Goal: Task Accomplishment & Management: Use online tool/utility

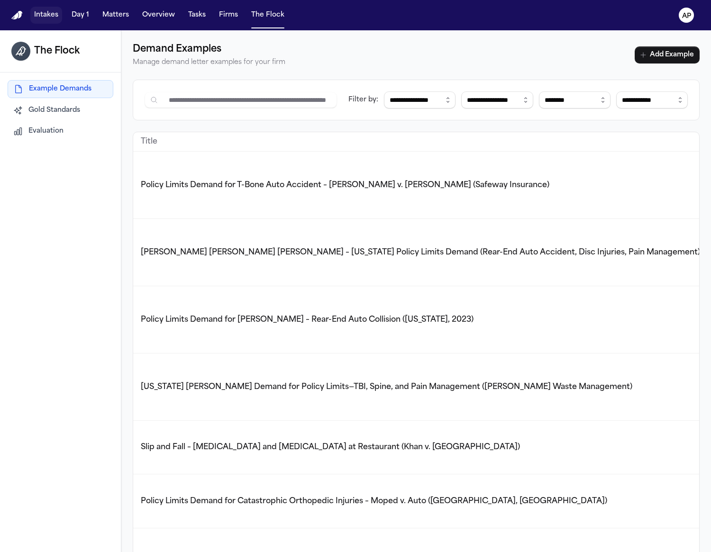
click at [51, 23] on button "Intakes" at bounding box center [46, 15] width 32 height 17
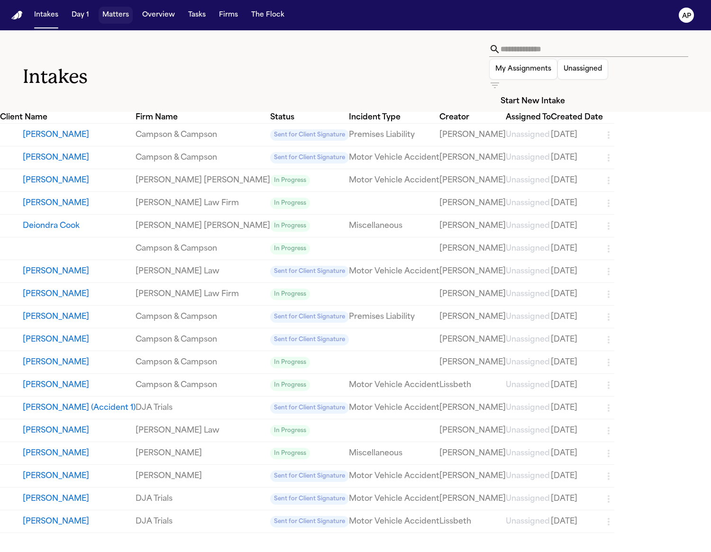
click at [120, 19] on button "Matters" at bounding box center [116, 15] width 34 height 17
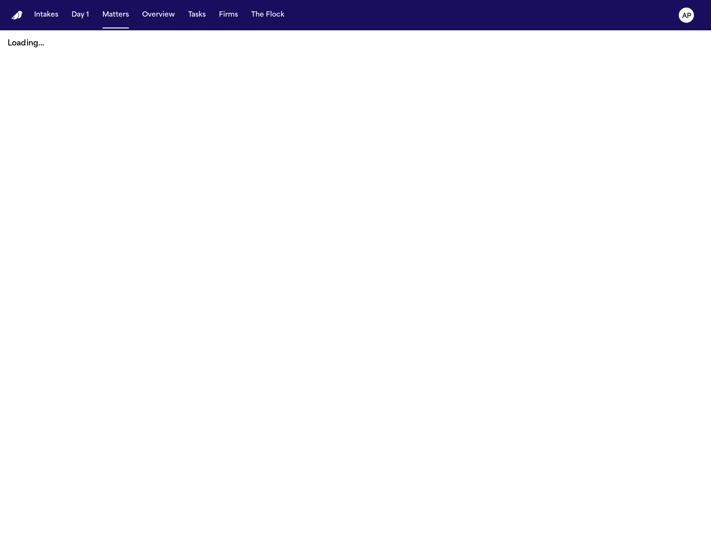
click at [210, 15] on div "Intakes Day 1 Matters Overview Tasks Firms The Flock" at bounding box center [159, 15] width 258 height 17
click at [215, 15] on button "Firms" at bounding box center [228, 15] width 27 height 17
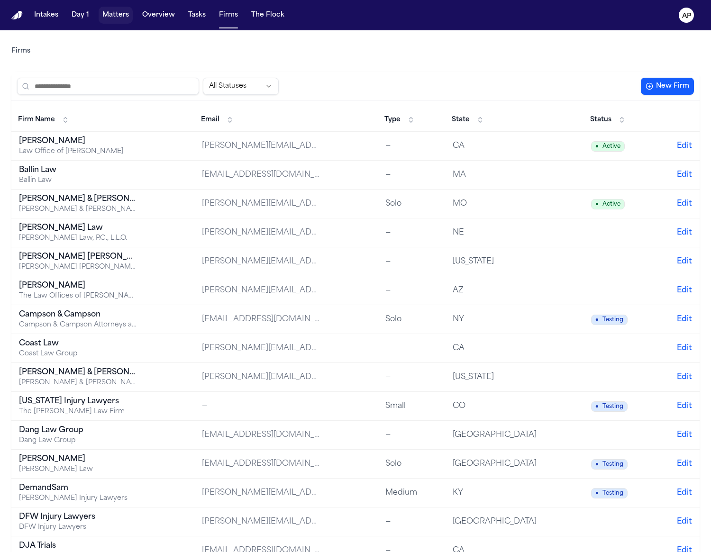
click at [120, 13] on button "Matters" at bounding box center [116, 15] width 34 height 17
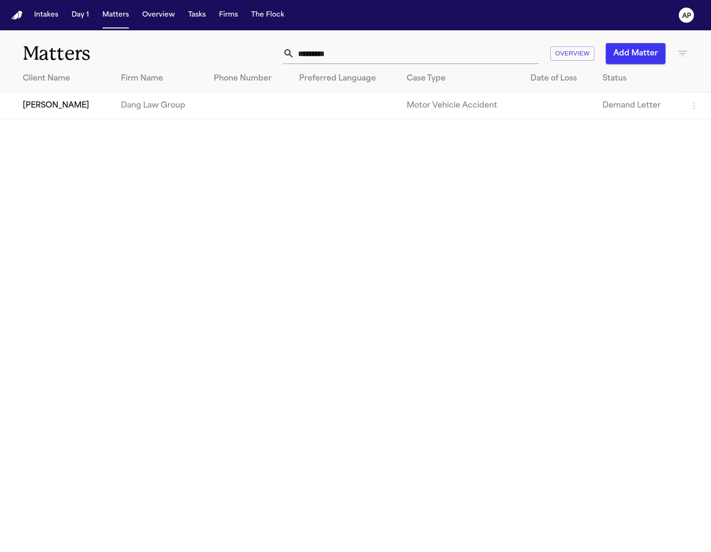
click at [67, 102] on td "[PERSON_NAME]" at bounding box center [56, 105] width 113 height 27
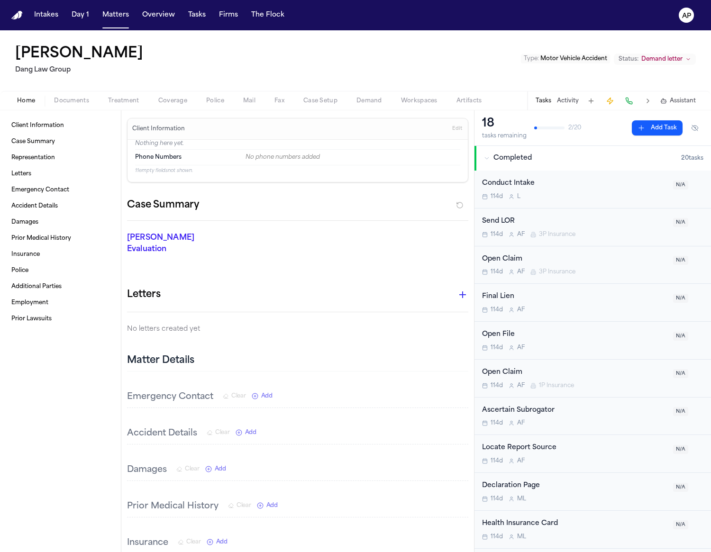
click at [409, 95] on button "Workspaces" at bounding box center [419, 100] width 55 height 11
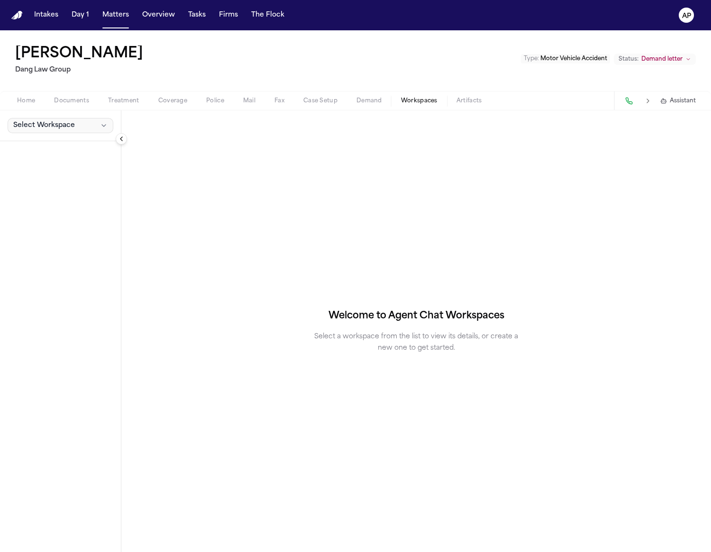
click at [77, 120] on button "Select Workspace" at bounding box center [61, 125] width 106 height 15
click at [60, 141] on button "+ Create New Workspace" at bounding box center [62, 146] width 112 height 17
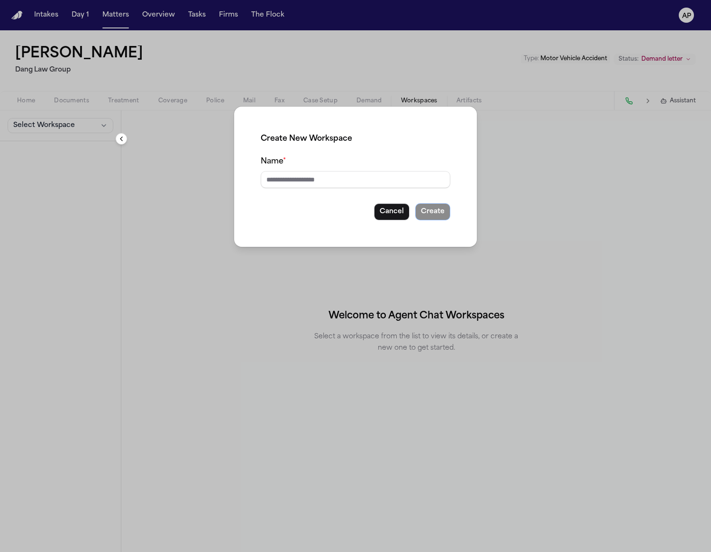
click at [352, 170] on div "Name *" at bounding box center [356, 172] width 190 height 32
click at [348, 186] on input "Name *" at bounding box center [356, 179] width 190 height 17
type input "****"
click at [424, 207] on button "Create" at bounding box center [432, 211] width 35 height 17
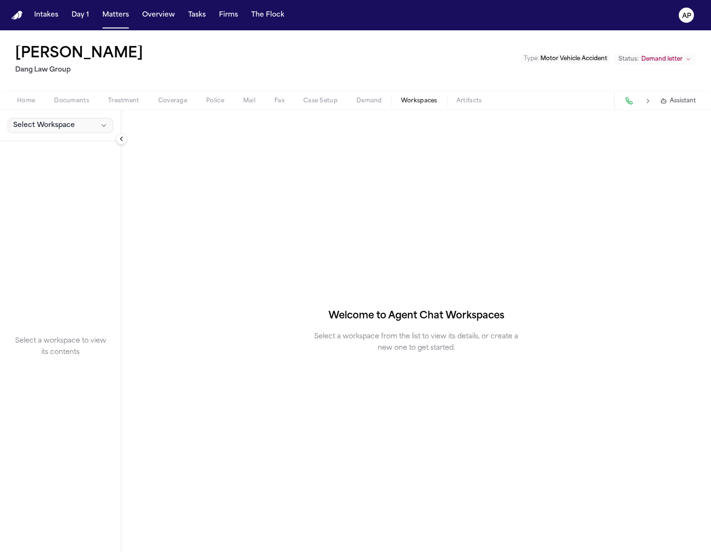
click at [86, 122] on button "Select Workspace" at bounding box center [61, 125] width 106 height 15
click at [34, 148] on span "test" at bounding box center [54, 145] width 86 height 9
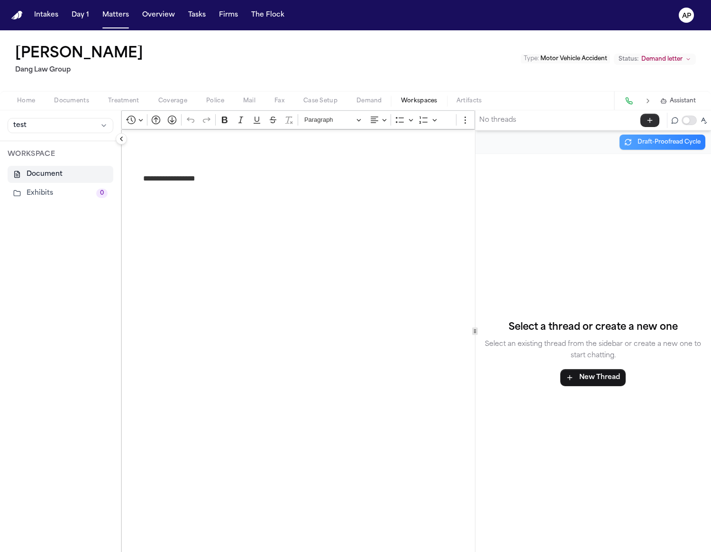
click at [641, 118] on button "button" at bounding box center [650, 120] width 19 height 13
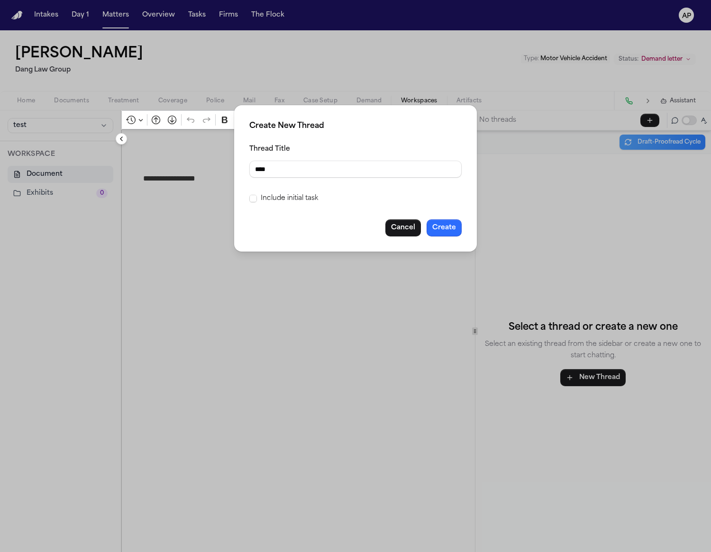
type input "****"
click at [439, 228] on button "Create" at bounding box center [444, 228] width 35 height 17
drag, startPoint x: 514, startPoint y: 200, endPoint x: 511, endPoint y: 193, distance: 8.1
click at [514, 199] on div "Create New Thread Thread Title Include initial task Cancel Create" at bounding box center [355, 276] width 711 height 552
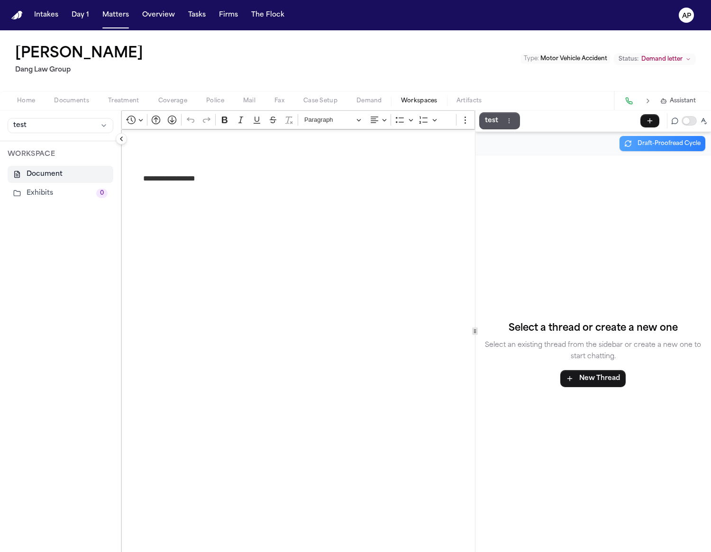
click at [489, 125] on p "test" at bounding box center [491, 120] width 13 height 11
